Goal: Task Accomplishment & Management: Manage account settings

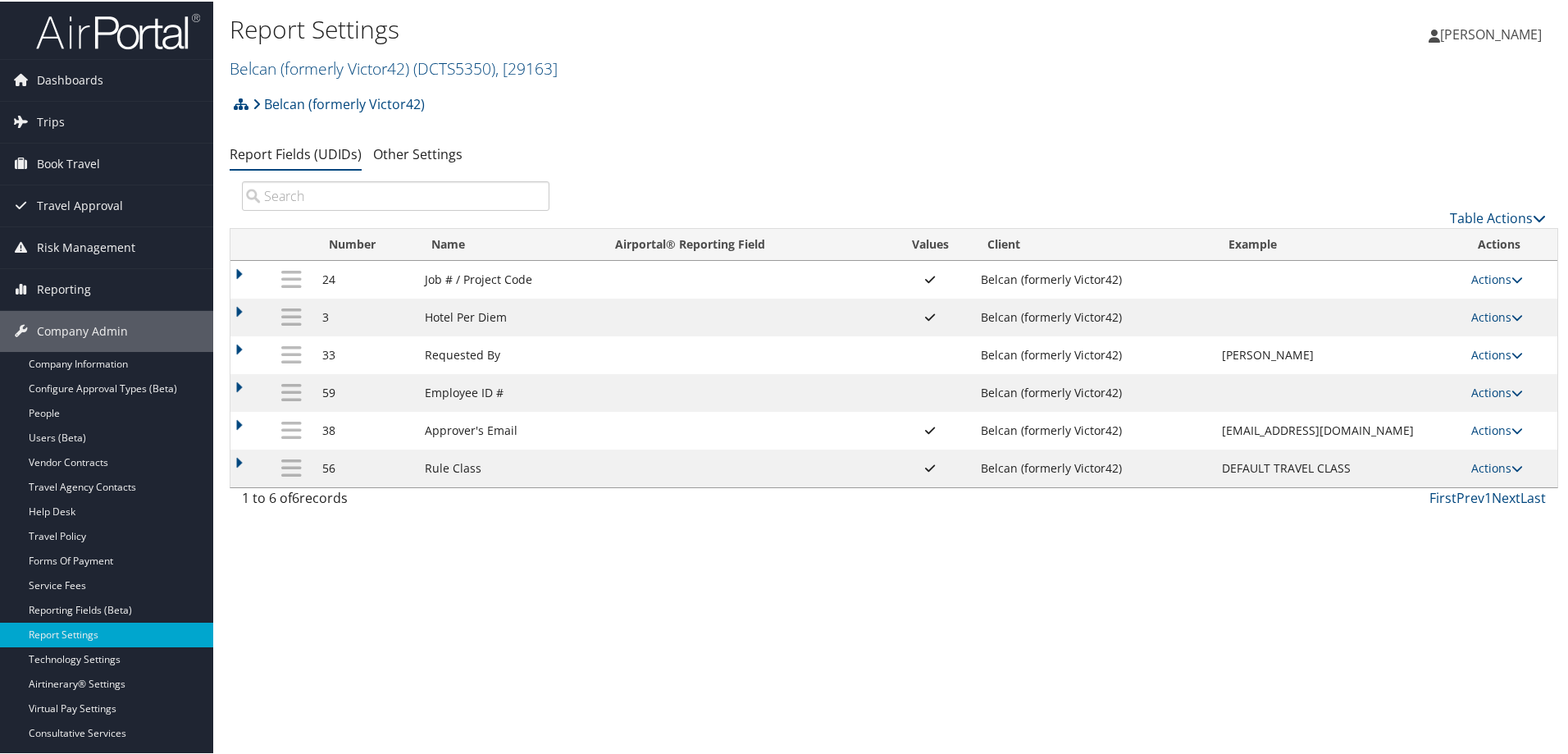
click at [325, 475] on td "56" at bounding box center [366, 466] width 103 height 38
click at [1490, 464] on link "Actions" at bounding box center [1497, 466] width 52 height 16
click at [1439, 496] on link "Update Report Field Values" at bounding box center [1426, 491] width 177 height 28
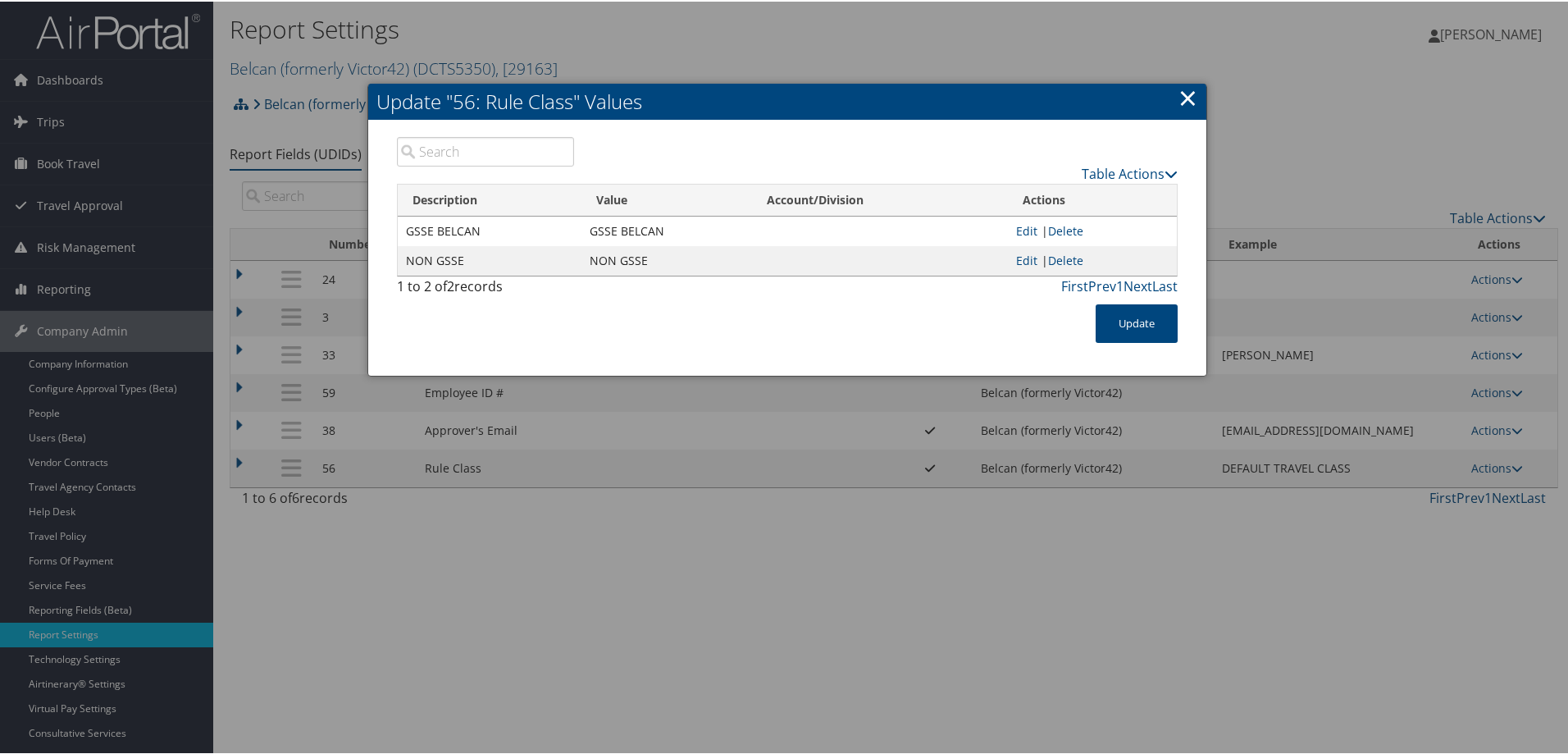
click at [1182, 95] on link "×" at bounding box center [1189, 95] width 19 height 32
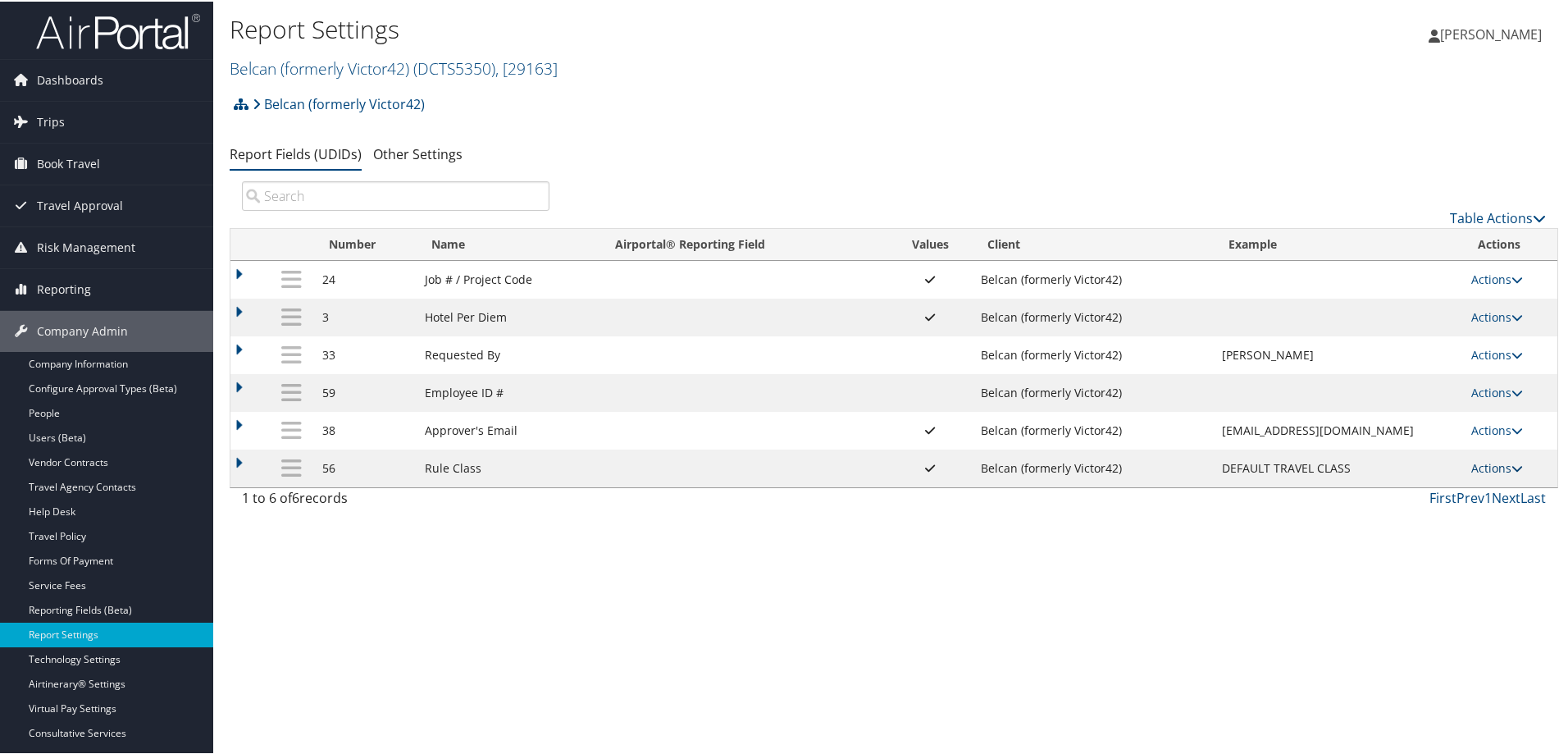
click at [1490, 471] on link "Actions" at bounding box center [1497, 466] width 52 height 16
click at [1412, 525] on link "Upload Report Field Values" at bounding box center [1426, 519] width 177 height 28
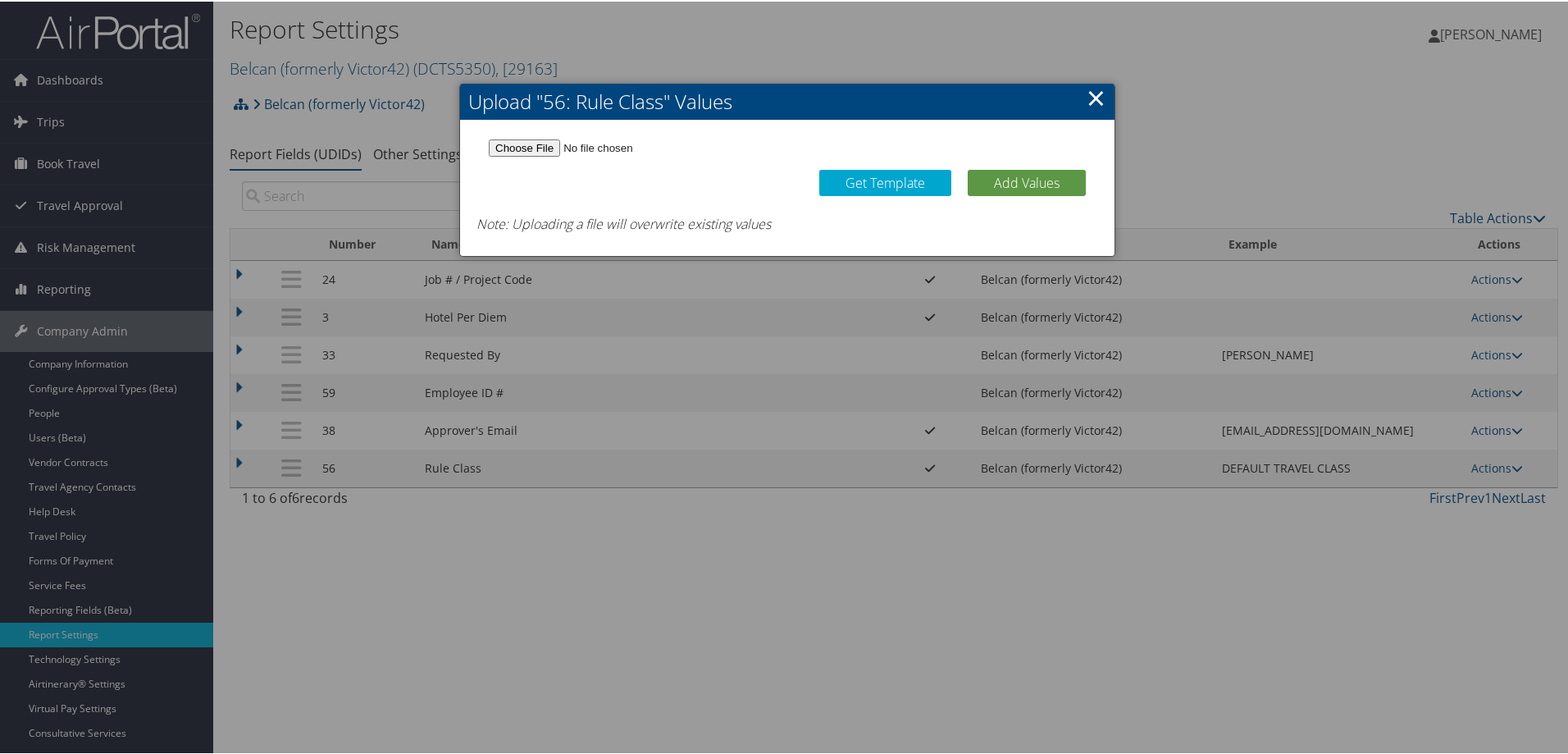
click at [1100, 88] on link "×" at bounding box center [1097, 95] width 19 height 32
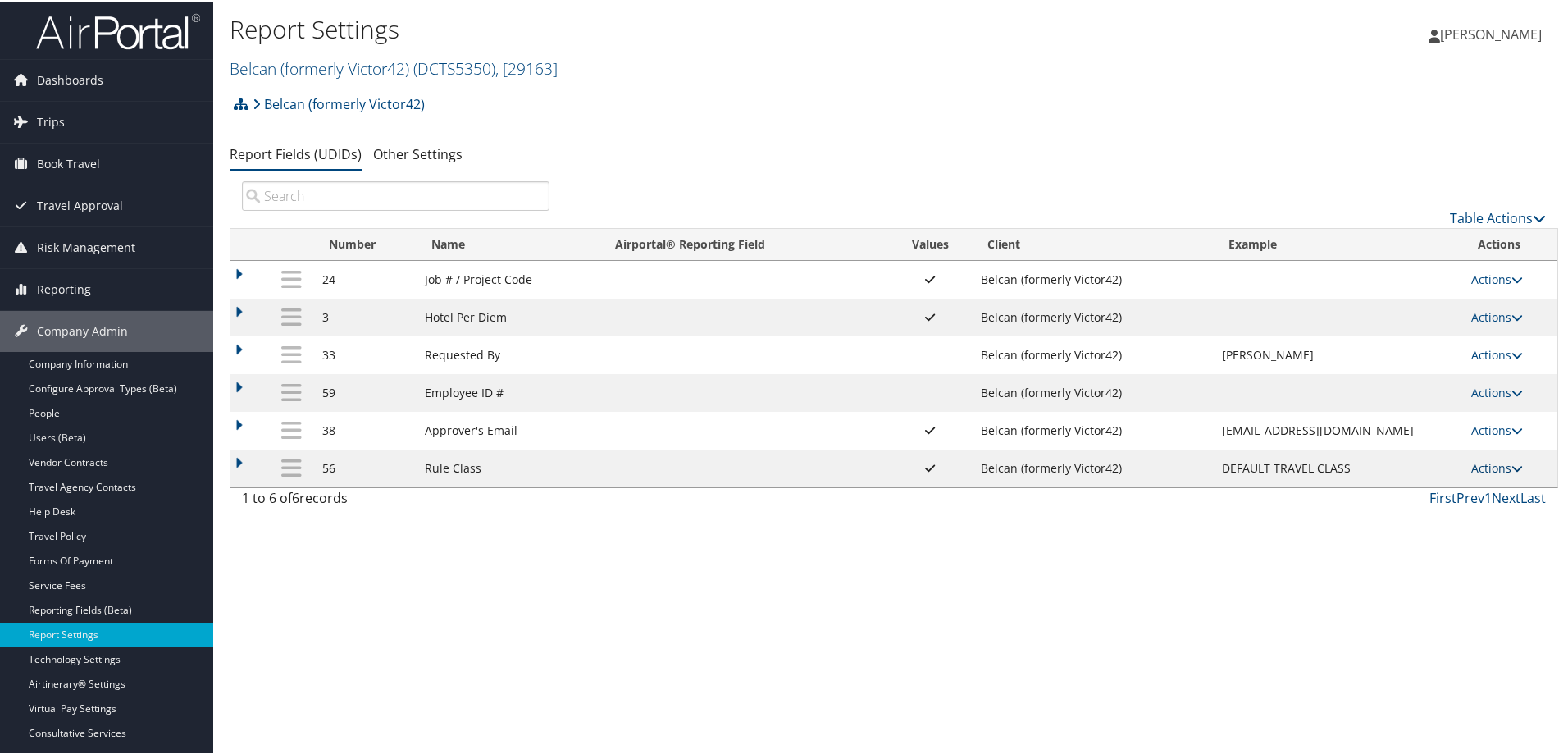
click at [1495, 463] on link "Actions" at bounding box center [1497, 466] width 52 height 16
click at [1384, 500] on link "Update Report Field Values" at bounding box center [1426, 491] width 177 height 28
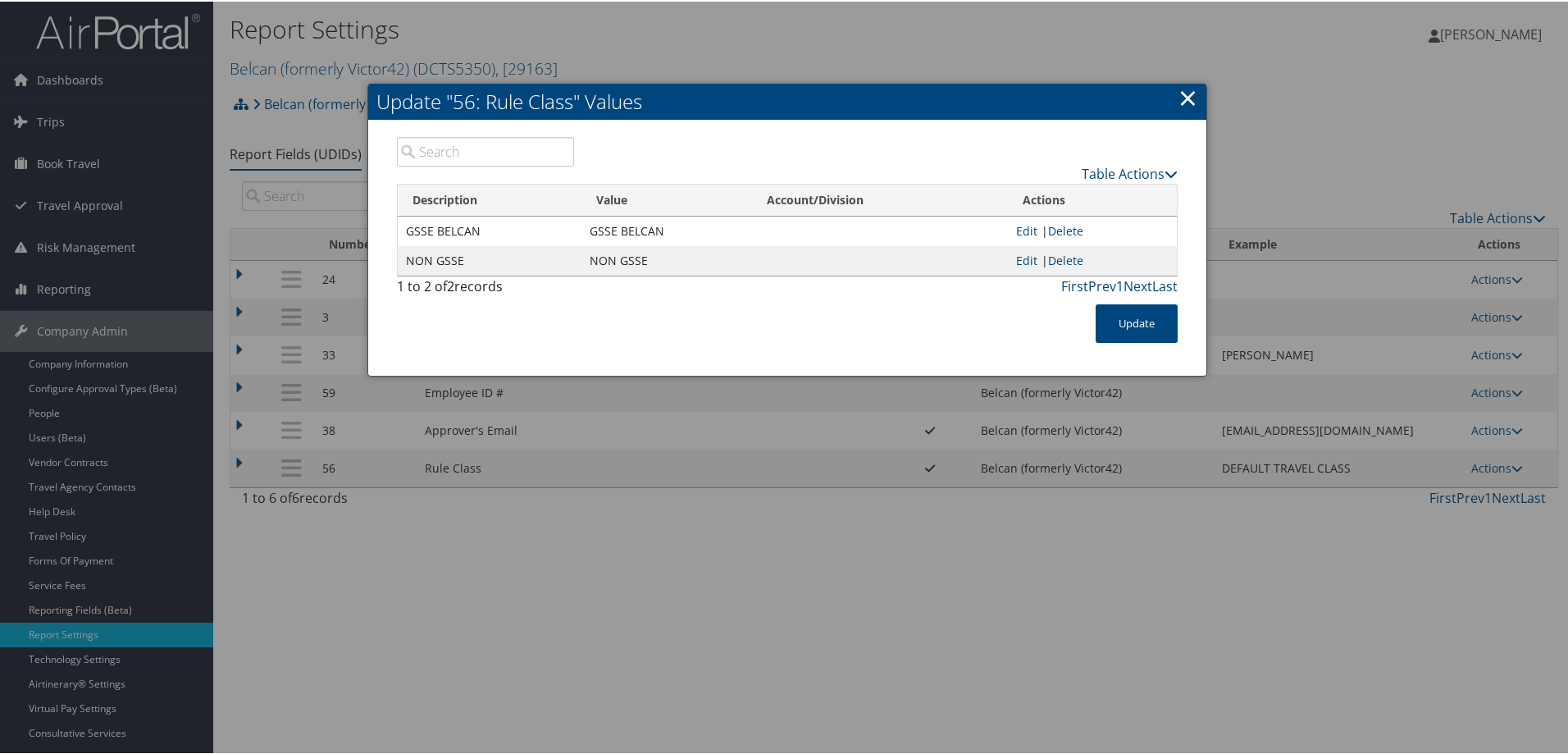
click at [1169, 107] on h2 "Update "56: Rule Class" Values" at bounding box center [787, 100] width 838 height 36
click at [1179, 96] on link "×" at bounding box center [1189, 95] width 19 height 32
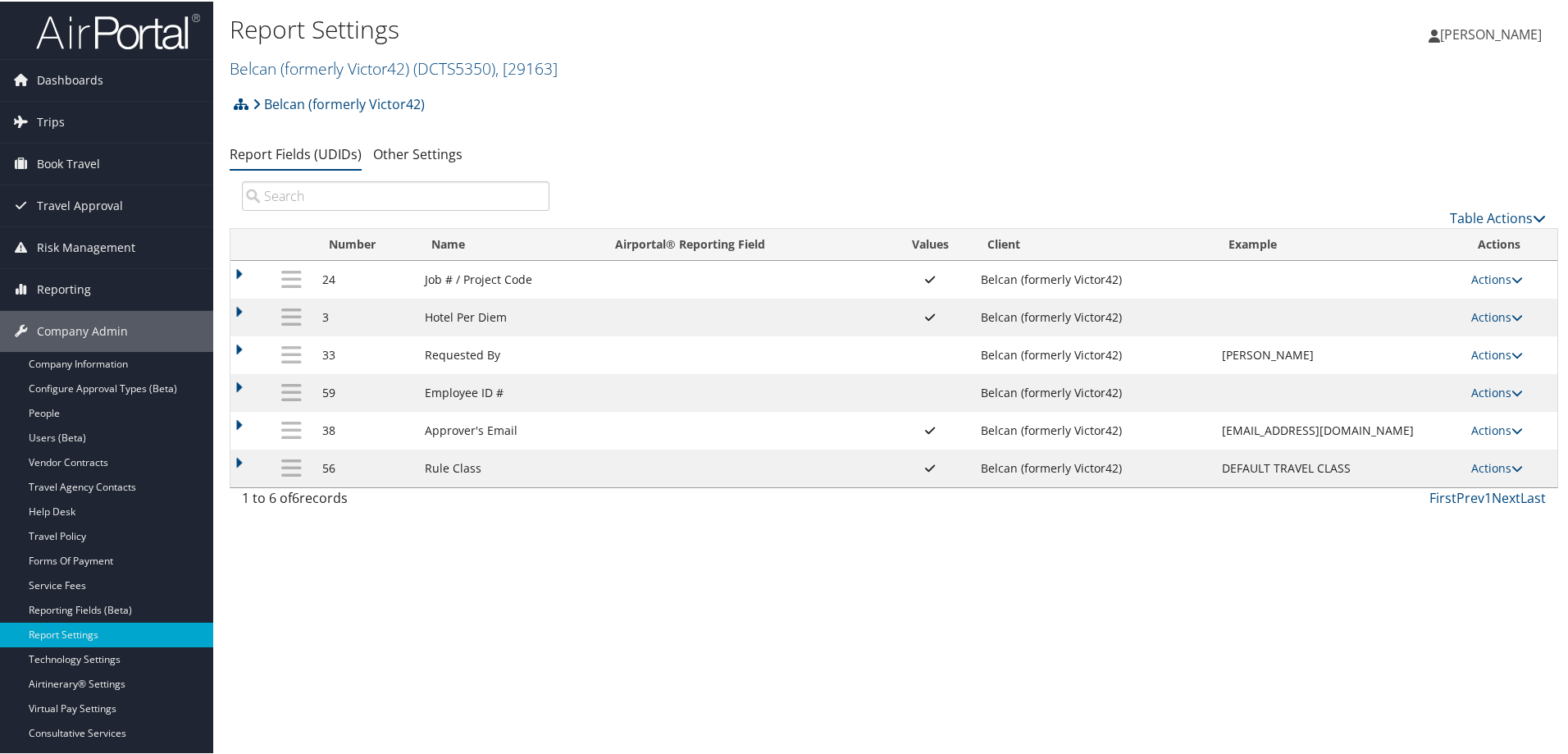
click at [479, 441] on td "Approver's Email" at bounding box center [509, 428] width 184 height 38
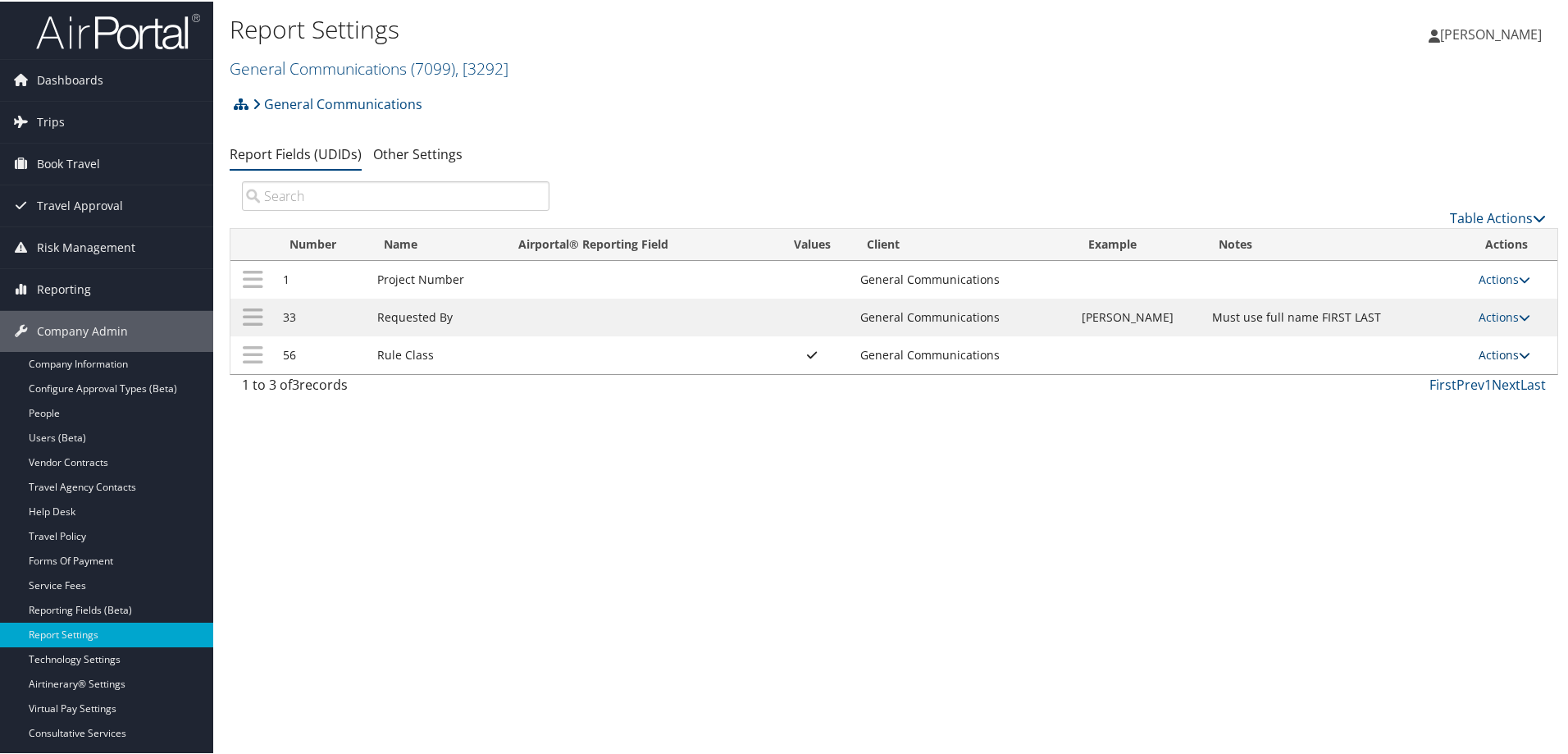
click at [1487, 352] on link "Actions" at bounding box center [1504, 353] width 52 height 16
click at [1451, 377] on link "Update Report Field Values" at bounding box center [1433, 378] width 177 height 28
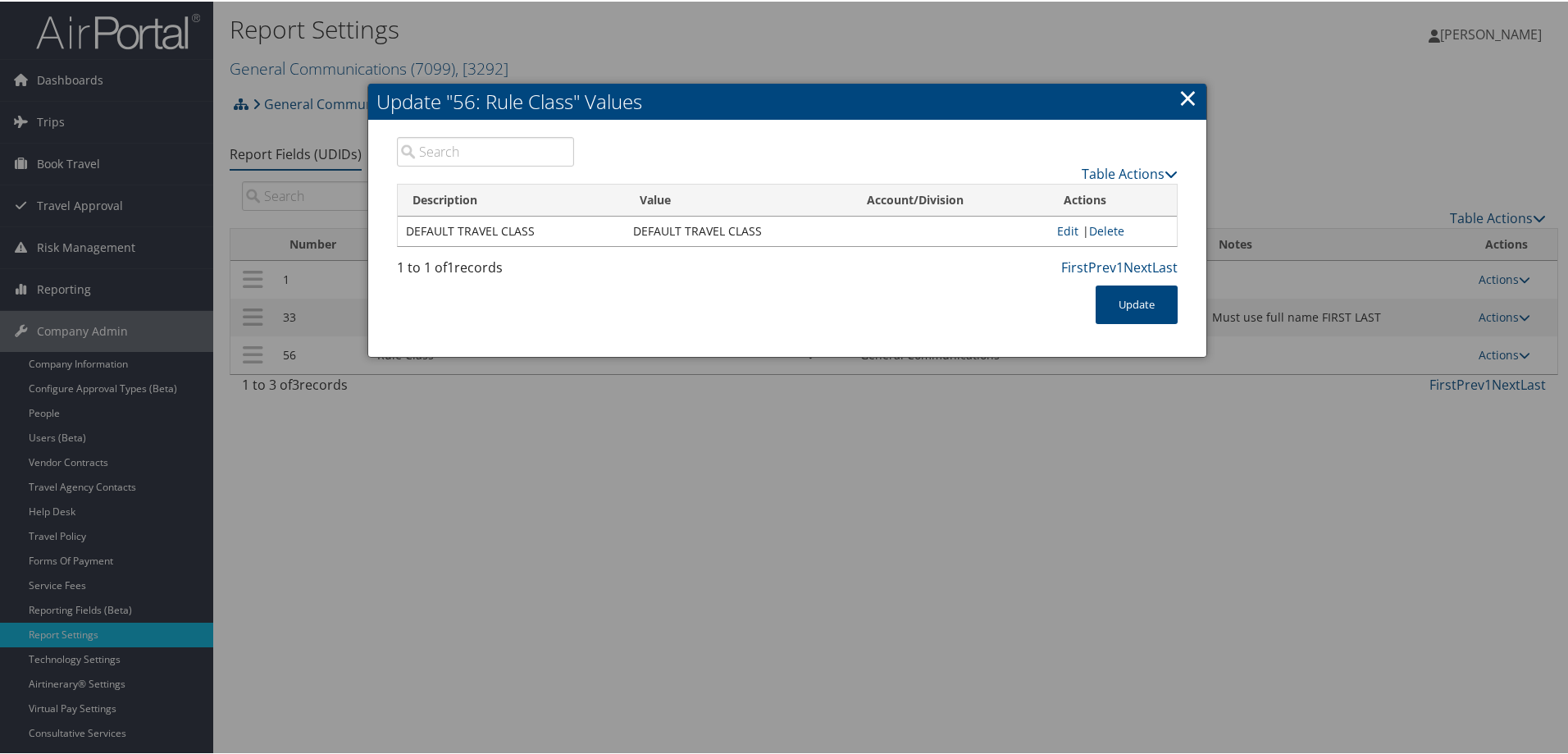
click at [1185, 95] on link "×" at bounding box center [1189, 95] width 19 height 32
